Goal: Information Seeking & Learning: Find specific fact

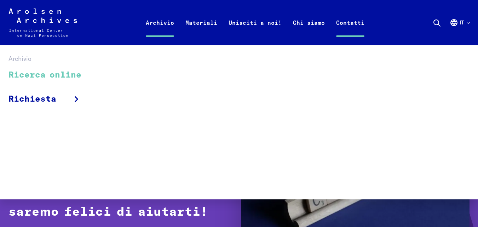
click at [56, 73] on link "Ricerca online" at bounding box center [49, 75] width 82 height 24
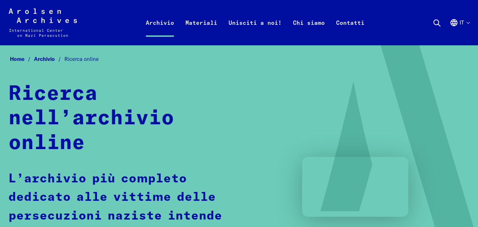
click at [436, 20] on use at bounding box center [437, 23] width 6 height 6
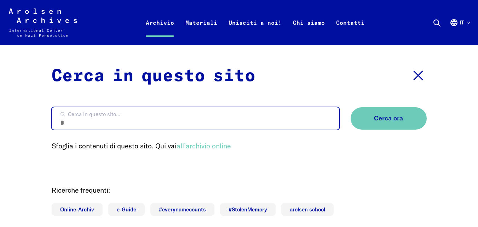
click at [171, 125] on input "Cerca in questo sito..." at bounding box center [196, 118] width 288 height 22
type input "**********"
click at [351, 107] on button "Cerca ora" at bounding box center [389, 118] width 76 height 22
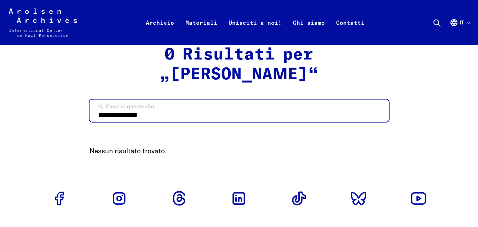
click at [160, 120] on input "**********" at bounding box center [240, 111] width 300 height 22
type input "*"
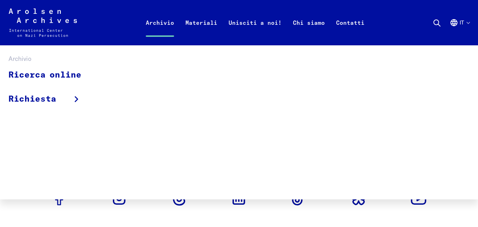
click at [157, 20] on link "Archivio" at bounding box center [160, 31] width 40 height 28
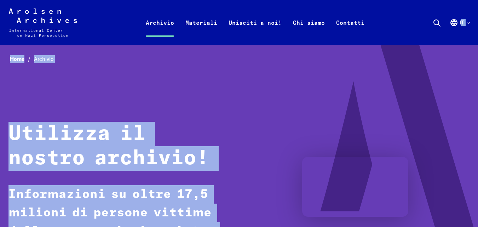
drag, startPoint x: 471, startPoint y: 22, endPoint x: 474, endPoint y: 54, distance: 32.4
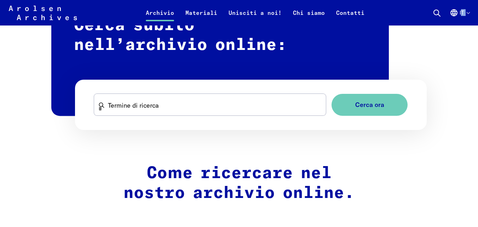
scroll to position [448, 0]
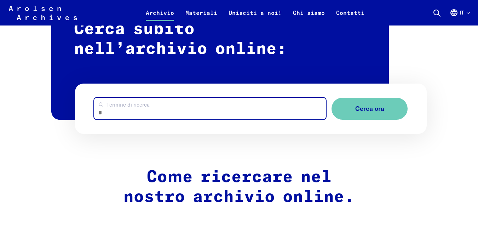
click at [203, 116] on input "Termine di ricerca" at bounding box center [210, 109] width 232 height 22
type input "**********"
click at [332, 98] on button "Cerca ora" at bounding box center [370, 109] width 76 height 22
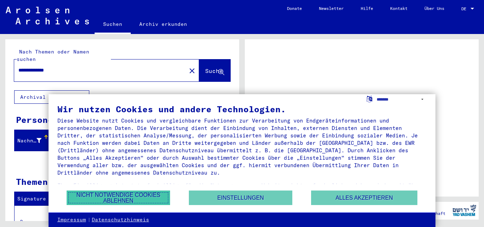
click at [124, 195] on button "Nicht notwendige Cookies ablehnen" at bounding box center [118, 198] width 103 height 15
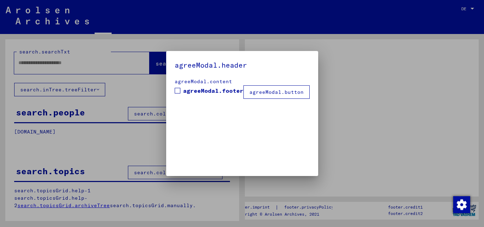
type input "**********"
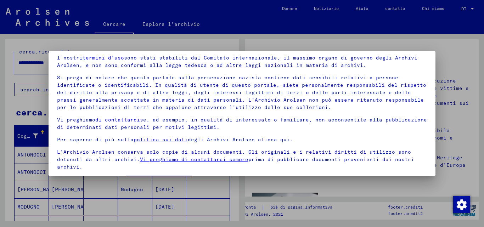
scroll to position [50, 0]
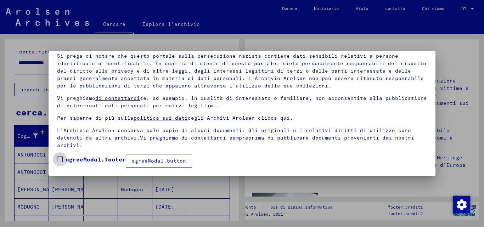
click at [59, 160] on span at bounding box center [60, 160] width 6 height 6
click at [154, 165] on button "agreeModal.button" at bounding box center [159, 160] width 66 height 13
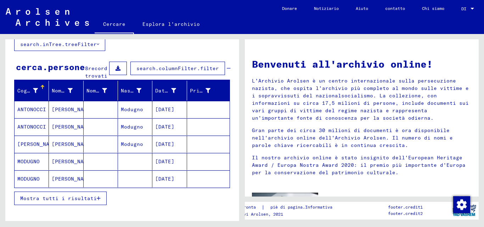
scroll to position [46, 0]
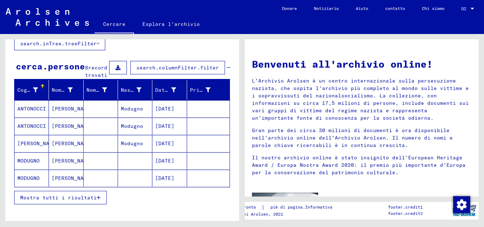
click at [32, 164] on font "MODUGNO" at bounding box center [28, 161] width 22 height 6
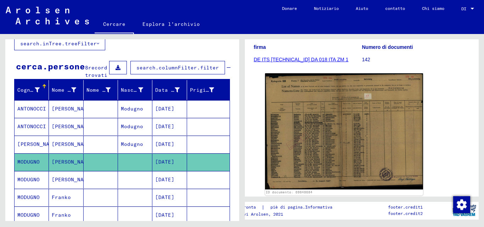
scroll to position [113, 0]
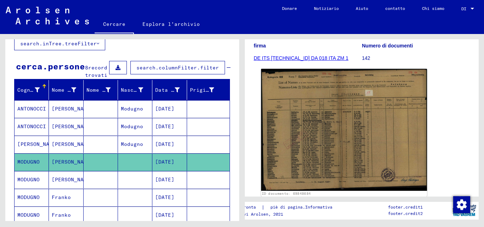
click at [327, 131] on img at bounding box center [344, 130] width 166 height 122
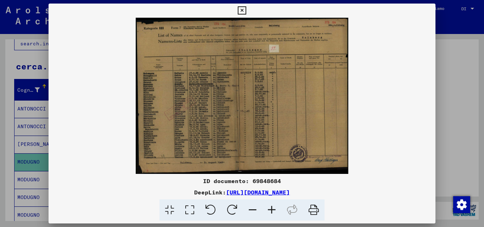
click at [191, 208] on icon at bounding box center [190, 210] width 20 height 22
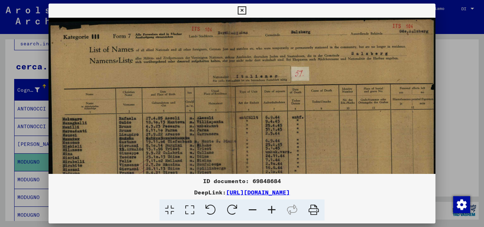
click at [270, 212] on icon at bounding box center [271, 210] width 19 height 22
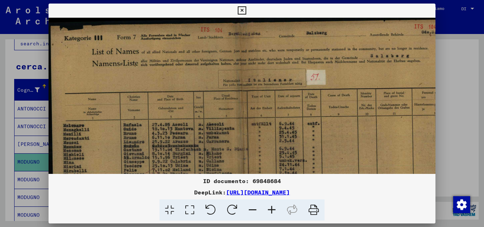
click at [270, 212] on icon at bounding box center [271, 210] width 19 height 22
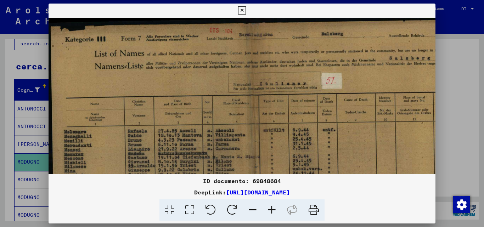
click at [270, 212] on icon at bounding box center [271, 210] width 19 height 22
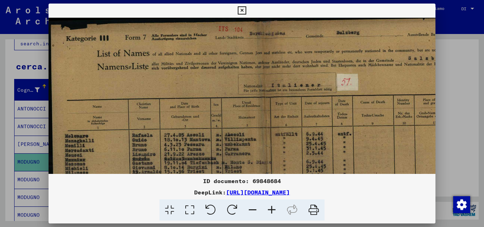
scroll to position [0, 0]
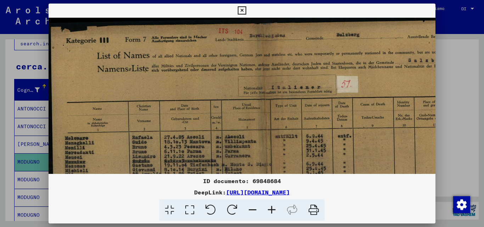
drag, startPoint x: 256, startPoint y: 141, endPoint x: 392, endPoint y: 147, distance: 135.8
click at [392, 147] on img at bounding box center [278, 187] width 459 height 338
drag, startPoint x: 391, startPoint y: 147, endPoint x: 409, endPoint y: 162, distance: 23.4
click at [409, 162] on img at bounding box center [278, 187] width 459 height 338
click at [240, 10] on icon at bounding box center [242, 10] width 8 height 8
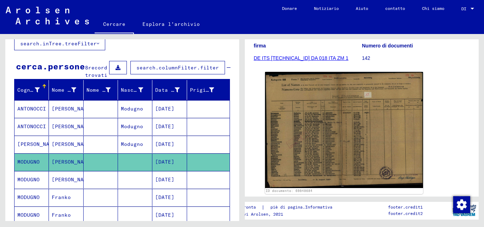
click at [64, 183] on font "[PERSON_NAME]" at bounding box center [72, 179] width 41 height 6
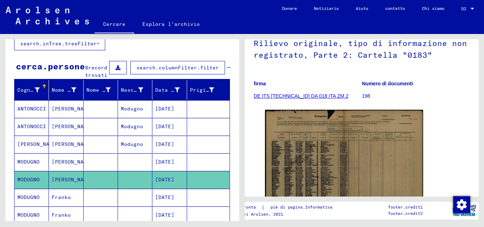
scroll to position [118, 0]
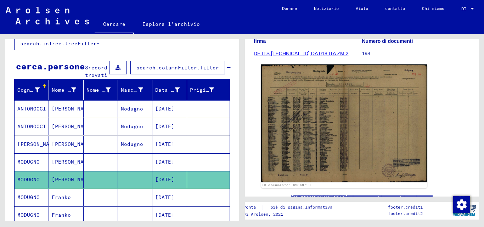
click at [346, 138] on img at bounding box center [344, 123] width 166 height 118
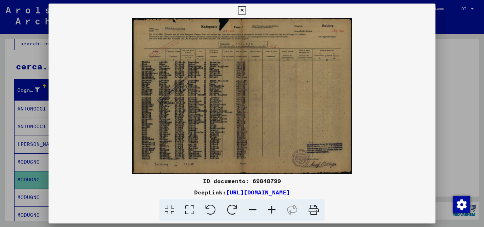
click at [191, 208] on icon at bounding box center [190, 210] width 20 height 22
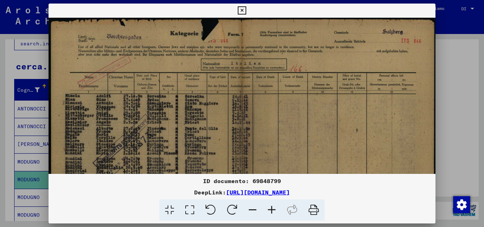
click at [268, 209] on icon at bounding box center [271, 210] width 19 height 22
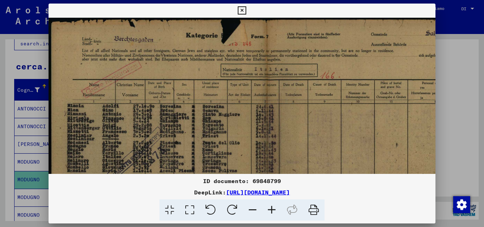
click at [268, 209] on icon at bounding box center [271, 210] width 19 height 22
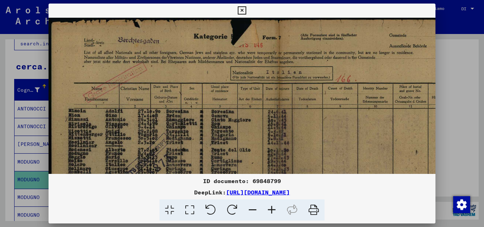
click at [268, 209] on icon at bounding box center [271, 210] width 19 height 22
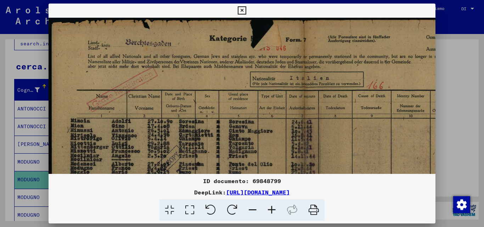
click at [268, 209] on icon at bounding box center [271, 210] width 19 height 22
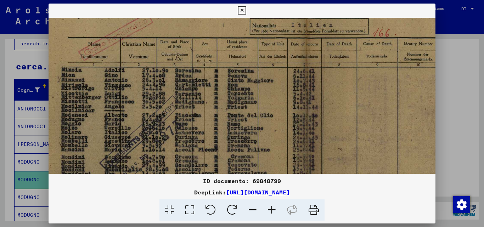
scroll to position [113, 0]
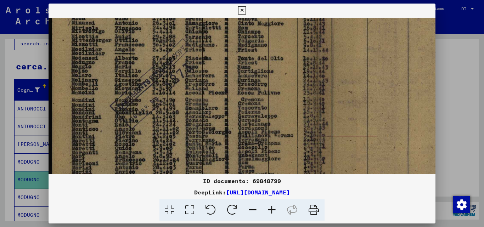
drag, startPoint x: 210, startPoint y: 82, endPoint x: 310, endPoint y: -31, distance: 150.5
click at [310, 0] on html "**********" at bounding box center [242, 113] width 484 height 227
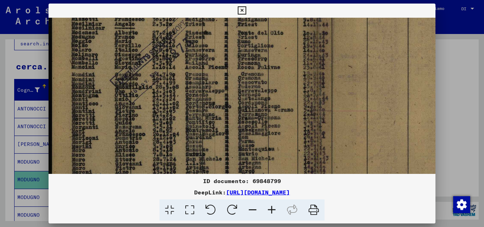
scroll to position [147, 0]
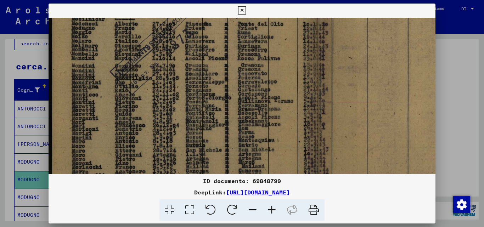
drag, startPoint x: 266, startPoint y: 131, endPoint x: 483, endPoint y: 90, distance: 221.8
click at [483, 90] on div "ID documento: 69848799 DeepLink: [URL][DOMAIN_NAME]" at bounding box center [242, 113] width 484 height 227
click at [240, 9] on icon at bounding box center [242, 10] width 8 height 8
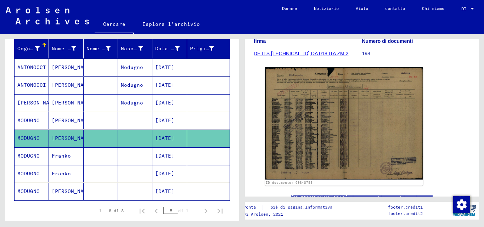
scroll to position [97, 0]
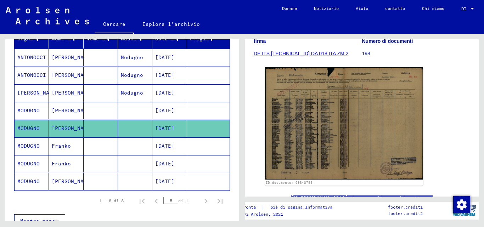
click at [33, 149] on font "MODUGNO" at bounding box center [28, 146] width 22 height 6
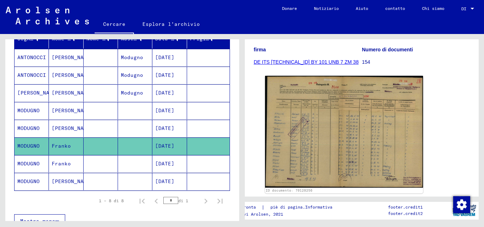
scroll to position [124, 0]
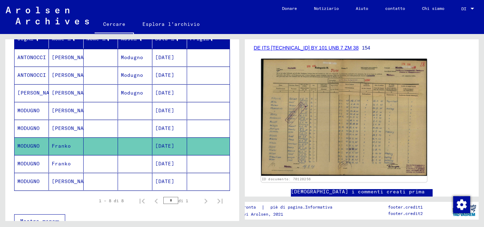
click at [366, 121] on img at bounding box center [344, 117] width 166 height 117
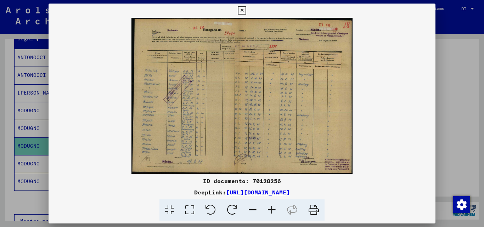
click at [185, 205] on icon at bounding box center [190, 210] width 20 height 22
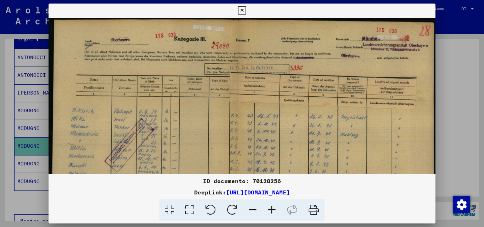
drag, startPoint x: 159, startPoint y: 97, endPoint x: 242, endPoint y: 122, distance: 86.2
click at [242, 122] on img at bounding box center [242, 155] width 387 height 274
drag, startPoint x: 242, startPoint y: 122, endPoint x: 301, endPoint y: 132, distance: 60.3
click at [301, 132] on img at bounding box center [242, 155] width 387 height 274
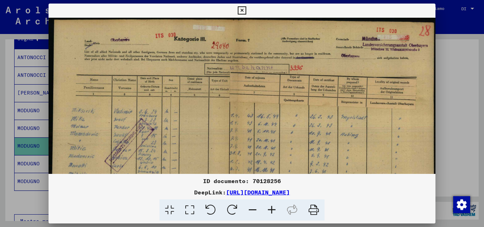
drag, startPoint x: 301, startPoint y: 132, endPoint x: 341, endPoint y: 140, distance: 40.4
click at [341, 140] on img at bounding box center [242, 155] width 387 height 274
click at [273, 209] on icon at bounding box center [271, 210] width 19 height 22
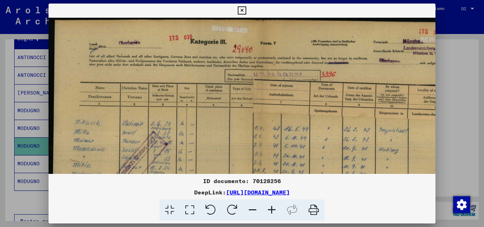
click at [273, 209] on icon at bounding box center [271, 210] width 19 height 22
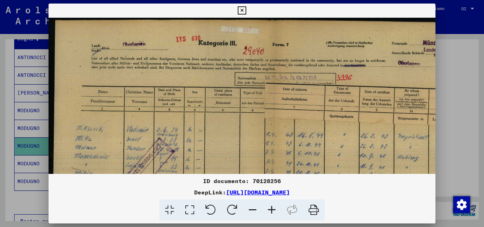
click at [273, 209] on icon at bounding box center [271, 210] width 19 height 22
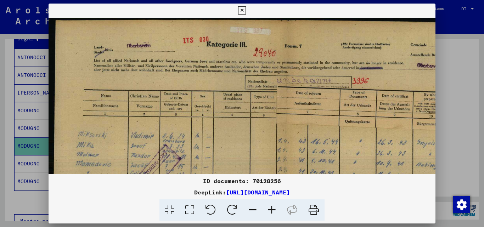
click at [273, 209] on icon at bounding box center [271, 210] width 19 height 22
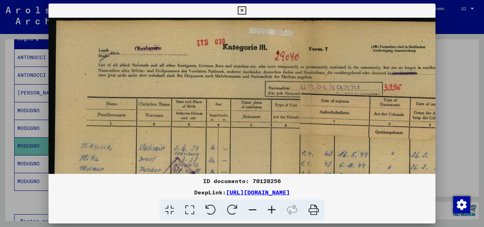
click at [273, 209] on icon at bounding box center [271, 210] width 19 height 22
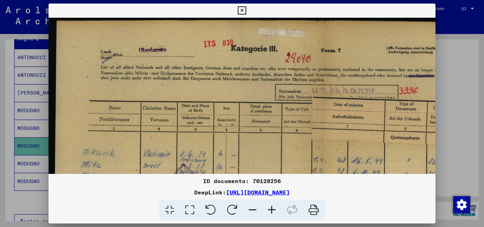
click at [273, 209] on icon at bounding box center [271, 210] width 19 height 22
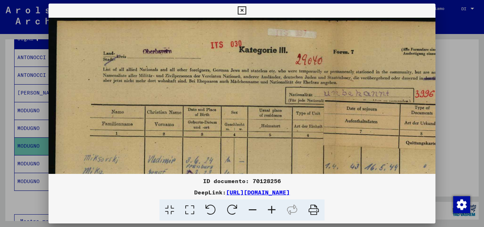
click at [273, 209] on icon at bounding box center [271, 210] width 19 height 22
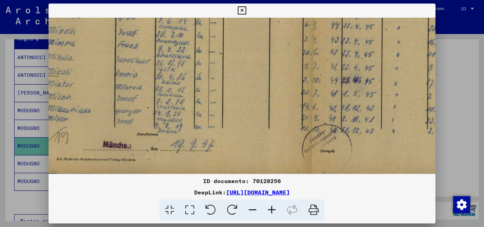
scroll to position [272, 30]
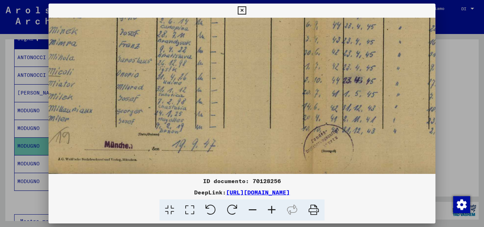
drag, startPoint x: 318, startPoint y: 135, endPoint x: 443, endPoint y: -31, distance: 207.5
click at [443, 0] on html "**********" at bounding box center [242, 113] width 484 height 227
click at [244, 10] on icon at bounding box center [242, 10] width 8 height 8
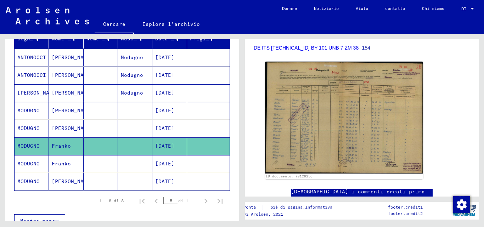
click at [63, 185] on font "[PERSON_NAME]" at bounding box center [72, 181] width 41 height 6
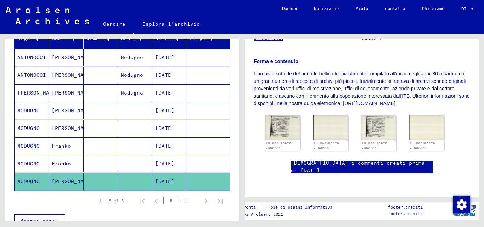
scroll to position [165, 0]
click at [281, 114] on img at bounding box center [282, 127] width 37 height 26
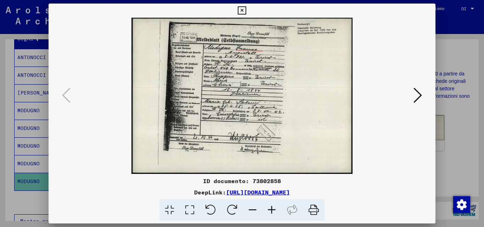
click at [188, 208] on icon at bounding box center [190, 210] width 20 height 22
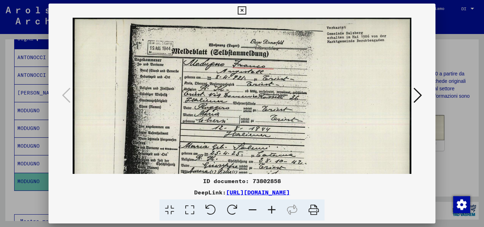
click at [188, 208] on icon at bounding box center [190, 210] width 20 height 22
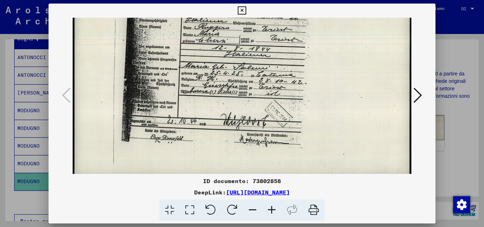
scroll to position [84, 0]
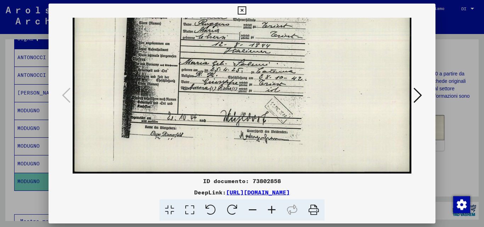
drag, startPoint x: 241, startPoint y: 99, endPoint x: 277, endPoint y: 2, distance: 103.5
click at [277, 2] on div "ID documento: 73802858 DeepLink: [URL][DOMAIN_NAME]" at bounding box center [242, 113] width 484 height 227
click at [273, 207] on icon at bounding box center [271, 210] width 19 height 22
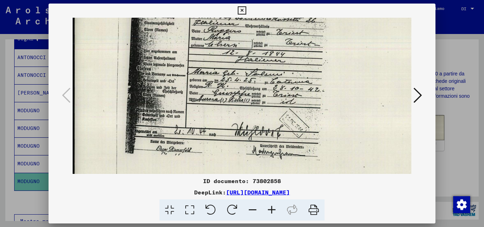
click at [273, 207] on icon at bounding box center [271, 210] width 19 height 22
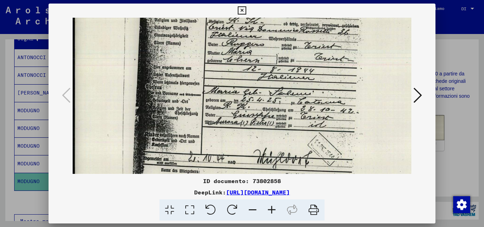
click at [273, 207] on icon at bounding box center [271, 210] width 19 height 22
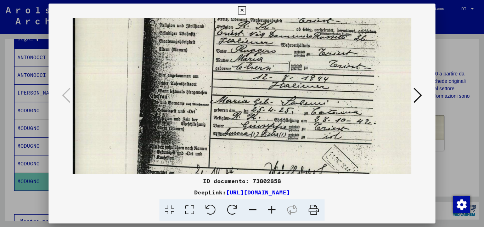
click at [273, 207] on icon at bounding box center [271, 210] width 19 height 22
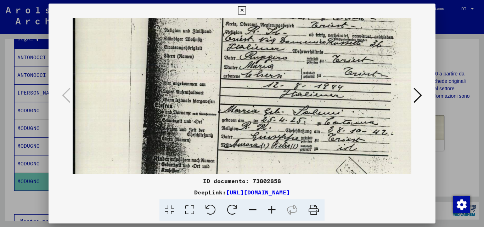
click at [273, 207] on icon at bounding box center [271, 210] width 19 height 22
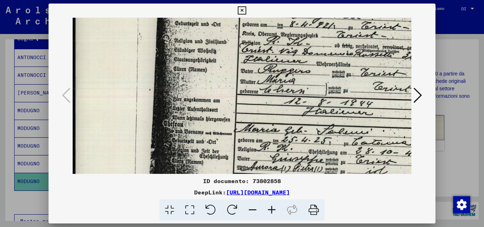
click at [273, 207] on icon at bounding box center [271, 210] width 19 height 22
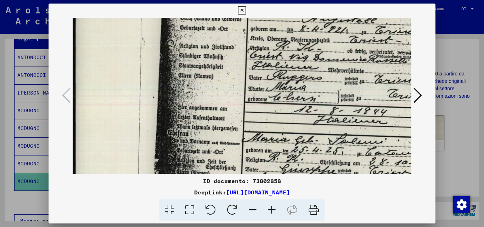
click at [273, 207] on icon at bounding box center [271, 210] width 19 height 22
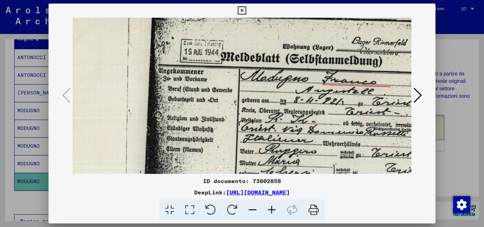
scroll to position [23, 28]
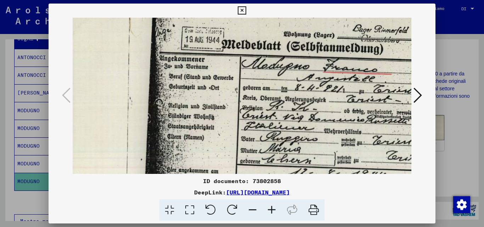
drag, startPoint x: 226, startPoint y: 108, endPoint x: 248, endPoint y: 161, distance: 57.5
click at [248, 161] on img at bounding box center [339, 188] width 565 height 399
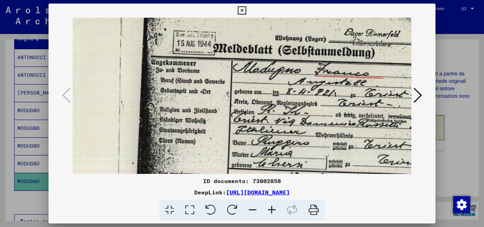
scroll to position [0, 23]
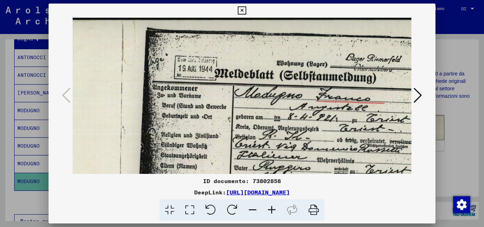
drag, startPoint x: 270, startPoint y: 150, endPoint x: 264, endPoint y: 192, distance: 42.9
click at [264, 192] on div "ID documento: 73802858 DeepLink: [URL][DOMAIN_NAME]" at bounding box center [242, 112] width 387 height 217
